Goal: Transaction & Acquisition: Obtain resource

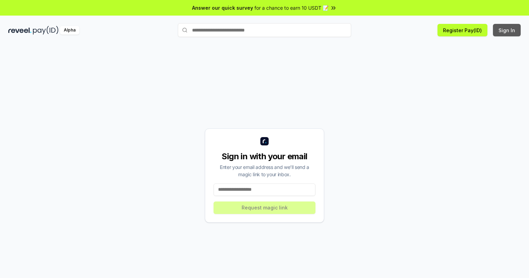
click at [507, 30] on button "Sign In" at bounding box center [507, 30] width 28 height 12
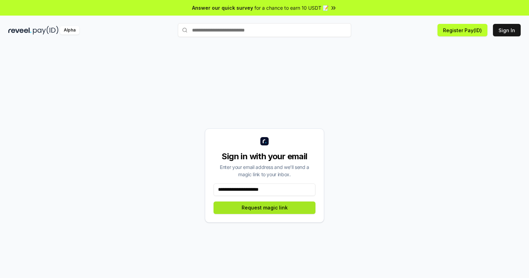
type input "**********"
click at [264, 208] on button "Request magic link" at bounding box center [264, 208] width 102 height 12
